Goal: Task Accomplishment & Management: Manage account settings

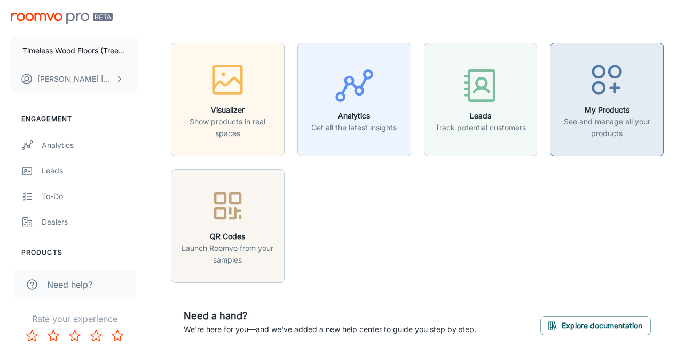
click at [598, 93] on circle "button" at bounding box center [598, 87] width 11 height 11
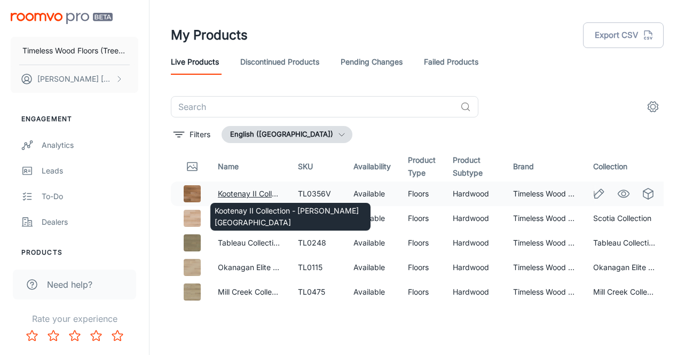
click at [263, 193] on link "Kootenay II Collection - [PERSON_NAME][GEOGRAPHIC_DATA]" at bounding box center [328, 193] width 220 height 9
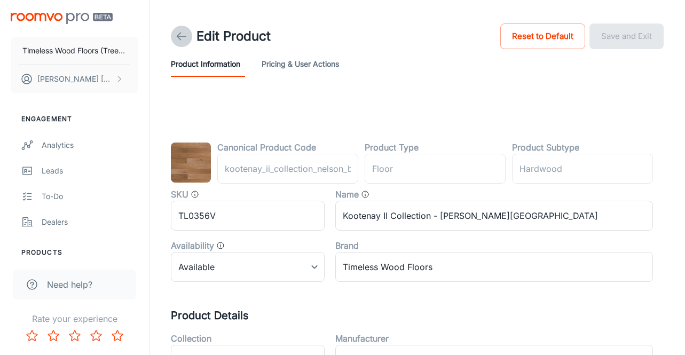
click at [181, 34] on icon at bounding box center [181, 36] width 13 height 13
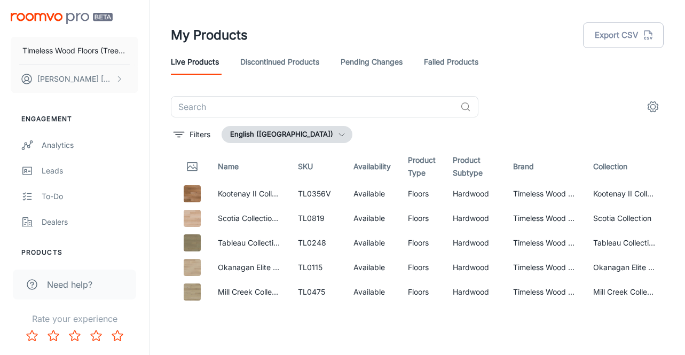
click at [285, 62] on link "Discontinued Products" at bounding box center [279, 62] width 79 height 26
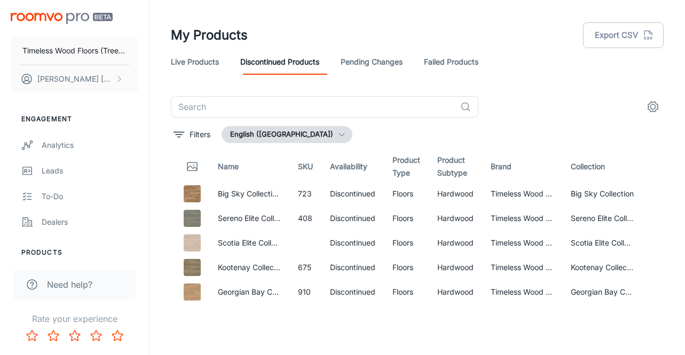
click at [390, 60] on link "Pending Changes" at bounding box center [372, 62] width 62 height 26
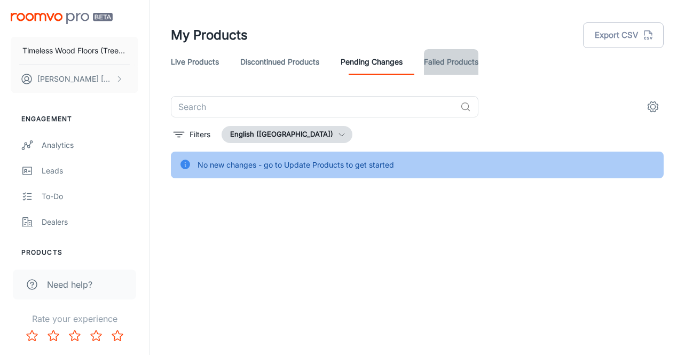
click at [463, 61] on link "Failed Products" at bounding box center [451, 62] width 54 height 26
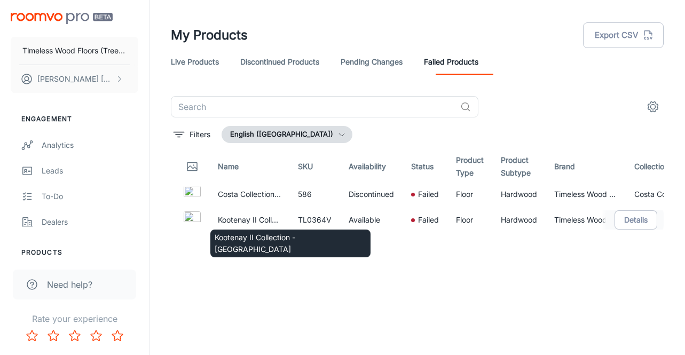
click at [261, 220] on p "Kootenay II Collection - [GEOGRAPHIC_DATA]" at bounding box center [249, 220] width 63 height 12
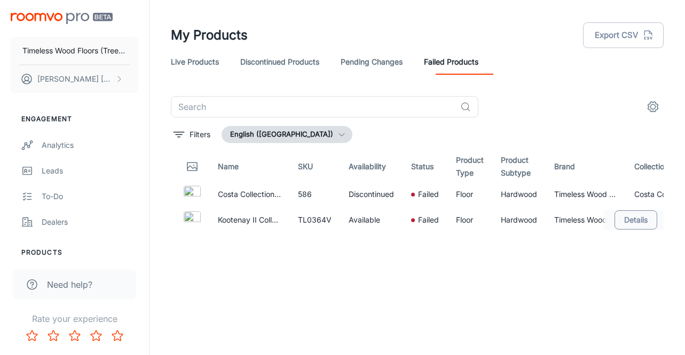
click at [644, 215] on button "Details" at bounding box center [635, 219] width 43 height 19
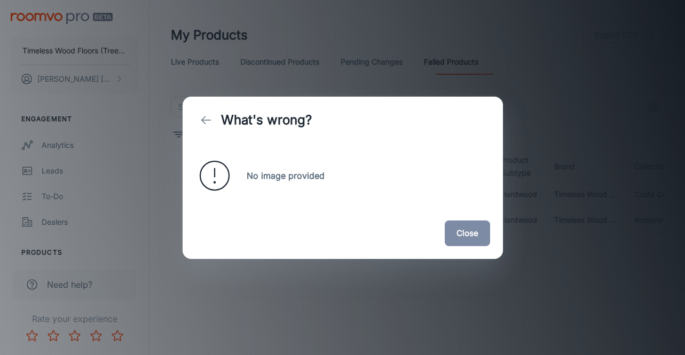
click at [461, 232] on button "Close" at bounding box center [467, 233] width 45 height 26
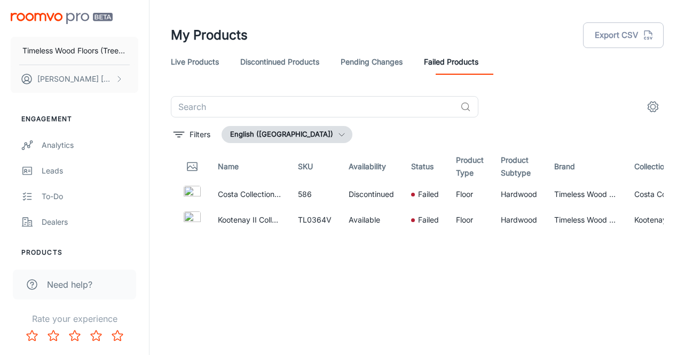
click at [365, 60] on link "Pending Changes" at bounding box center [372, 62] width 62 height 26
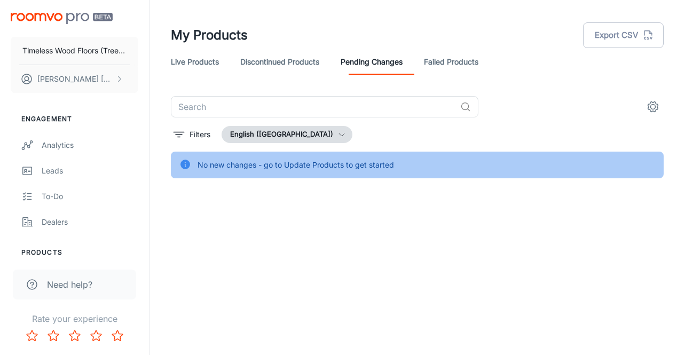
click at [282, 65] on link "Discontinued Products" at bounding box center [279, 62] width 79 height 26
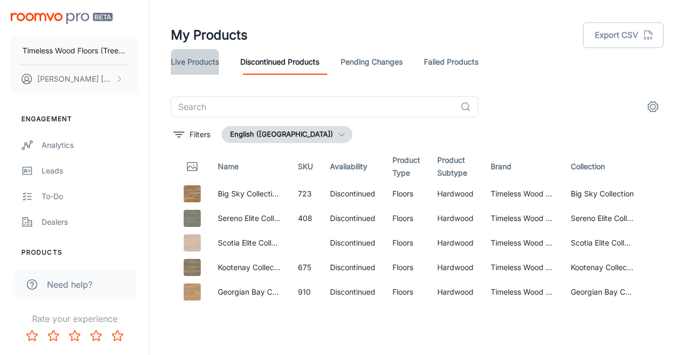
click at [189, 61] on link "Live Products" at bounding box center [195, 62] width 48 height 26
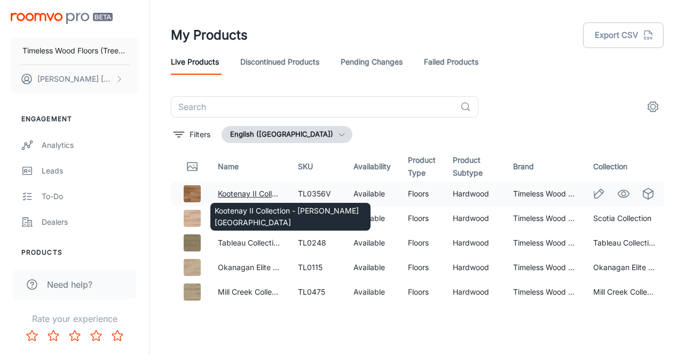
click at [247, 191] on link "Kootenay II Collection - [PERSON_NAME][GEOGRAPHIC_DATA]" at bounding box center [328, 193] width 220 height 9
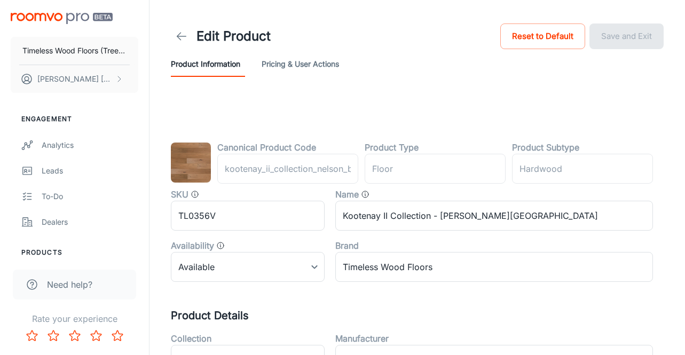
click at [179, 31] on icon at bounding box center [181, 36] width 13 height 13
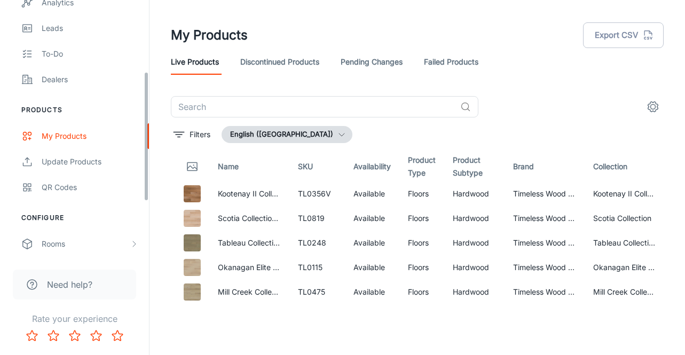
scroll to position [142, 0]
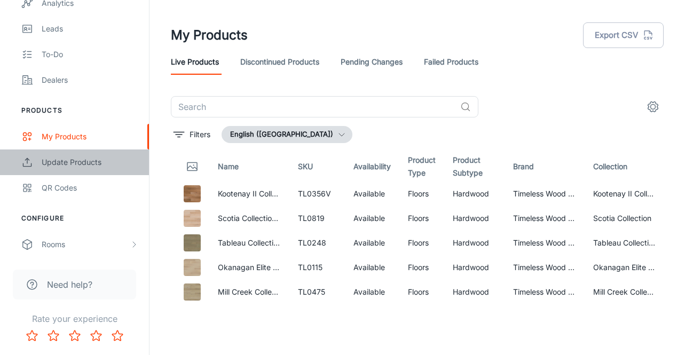
click at [84, 161] on div "Update Products" at bounding box center [90, 162] width 97 height 12
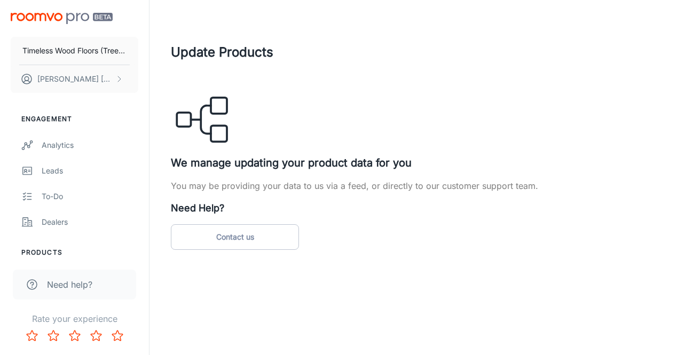
click at [248, 180] on p "You may be providing your data to us via a feed, or directly to our customer su…" at bounding box center [417, 185] width 493 height 13
